Goal: Find specific page/section: Find specific page/section

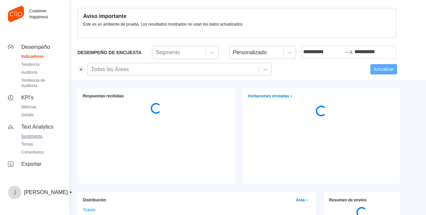
click at [39, 138] on div "Sentimiento" at bounding box center [25, 136] width 34 height 5
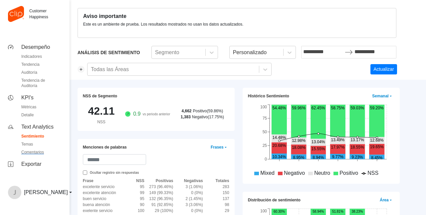
click at [37, 154] on div "Comentarios" at bounding box center [26, 152] width 36 height 5
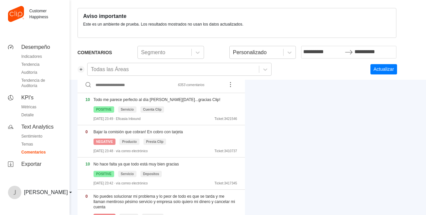
scroll to position [41, 0]
click at [219, 117] on span "Ticket: 3421546" at bounding box center [225, 119] width 23 height 4
drag, startPoint x: 211, startPoint y: 118, endPoint x: 242, endPoint y: 118, distance: 30.3
click at [242, 118] on div "10 Todo me parece perfecto al día [PERSON_NAME][DATE]...gracias Clip! POSITIVE …" at bounding box center [162, 110] width 168 height 32
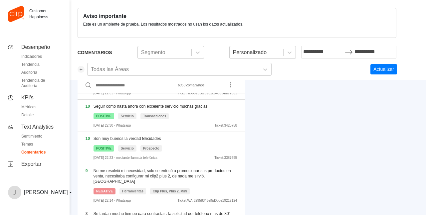
scroll to position [611, 0]
